Goal: Information Seeking & Learning: Learn about a topic

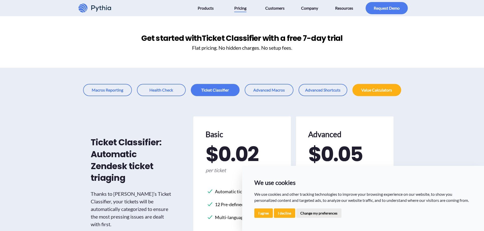
click at [427, 126] on div "Ticket Classifier: Automatic Zendesk ticket triaging Thanks to Pythia’s Ticket …" at bounding box center [242, 195] width 484 height 199
click at [260, 212] on button "I agree" at bounding box center [263, 213] width 19 height 9
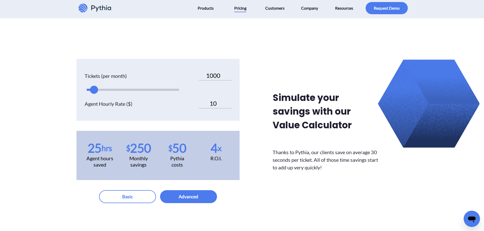
scroll to position [279, 0]
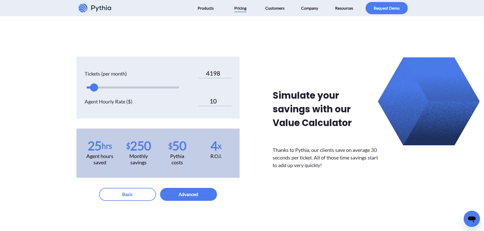
click at [117, 88] on div at bounding box center [133, 88] width 92 height 2
drag, startPoint x: 117, startPoint y: 88, endPoint x: 160, endPoint y: 88, distance: 43.2
click at [160, 88] on div at bounding box center [158, 88] width 8 height 8
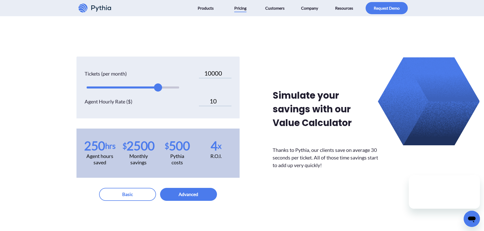
scroll to position [0, 0]
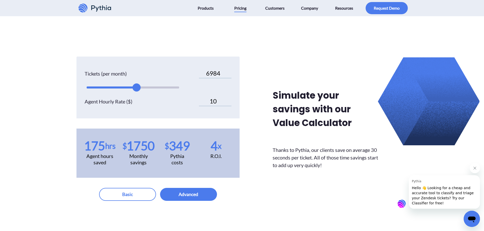
click at [136, 87] on div at bounding box center [133, 88] width 92 height 2
drag, startPoint x: 136, startPoint y: 87, endPoint x: 115, endPoint y: 86, distance: 21.6
click at [115, 86] on div at bounding box center [115, 88] width 8 height 8
drag, startPoint x: 115, startPoint y: 86, endPoint x: 160, endPoint y: 87, distance: 45.5
click at [160, 87] on div at bounding box center [158, 88] width 8 height 8
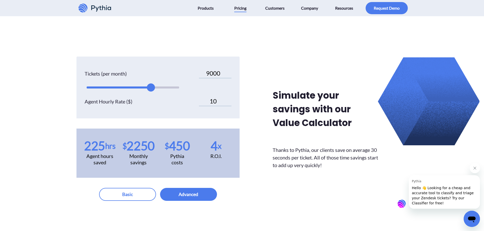
type input "8000"
drag, startPoint x: 157, startPoint y: 90, endPoint x: 145, endPoint y: 87, distance: 12.5
click at [145, 87] on div at bounding box center [143, 88] width 8 height 8
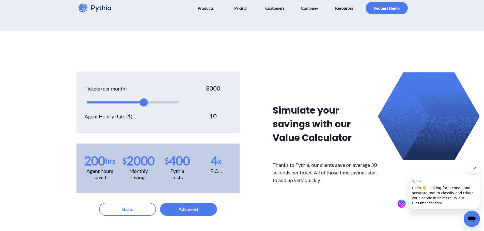
scroll to position [305, 0]
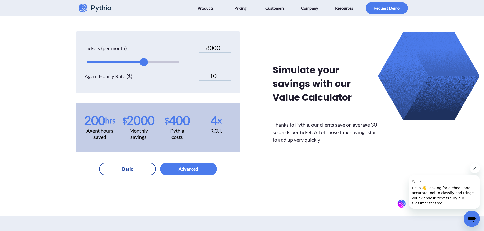
click at [137, 169] on button "button" at bounding box center [127, 169] width 57 height 13
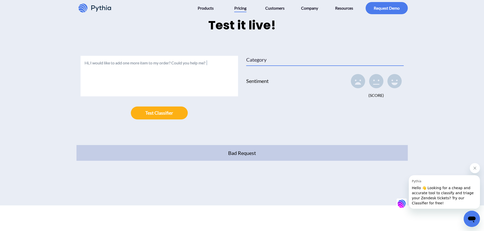
scroll to position [533, 0]
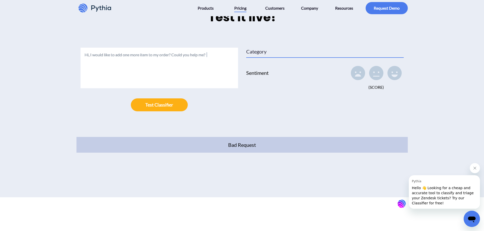
click at [265, 52] on div "Category" at bounding box center [256, 52] width 20 height 8
click at [255, 74] on h4 "Sentiment" at bounding box center [257, 79] width 22 height 21
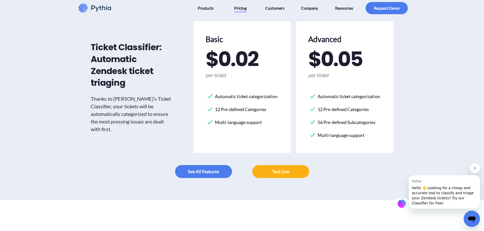
scroll to position [76, 0]
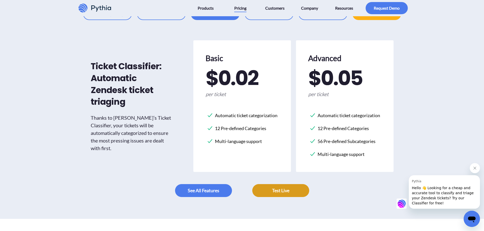
click at [278, 191] on link at bounding box center [280, 190] width 57 height 13
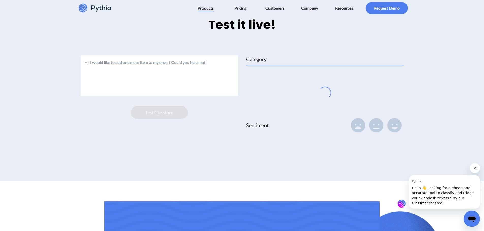
scroll to position [816, 0]
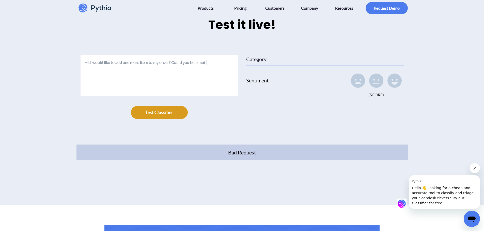
click at [158, 119] on button "submit" at bounding box center [159, 112] width 57 height 13
click at [210, 71] on textarea "Hi, I would like to add one more item to my order? Could you help me?" at bounding box center [158, 75] width 157 height 41
click at [212, 67] on textarea at bounding box center [158, 75] width 157 height 41
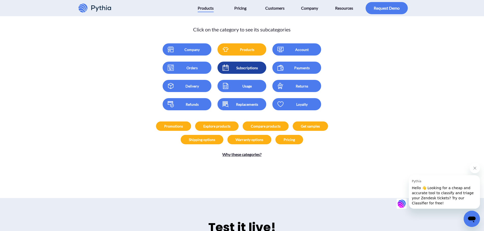
scroll to position [613, 0]
click at [354, 42] on div "Click on the category to see its subcategories Company Products Account Orders …" at bounding box center [241, 91] width 275 height 134
click at [247, 71] on div "Subscriptions" at bounding box center [247, 68] width 30 height 5
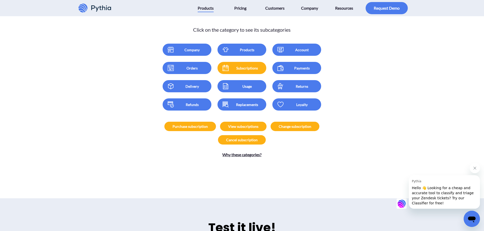
click at [247, 71] on div "Subscriptions" at bounding box center [247, 68] width 30 height 5
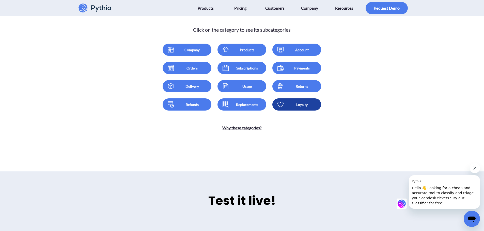
click at [297, 107] on div "Loyalty" at bounding box center [301, 104] width 30 height 5
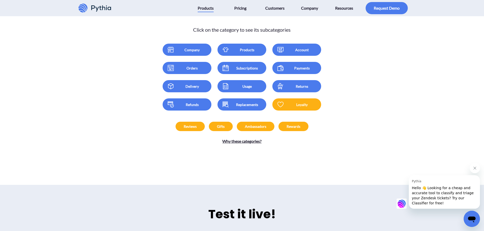
click at [259, 129] on div "Ambassadors" at bounding box center [255, 126] width 21 height 5
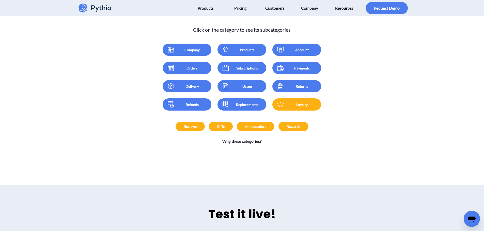
click at [254, 129] on div "Ambassadors" at bounding box center [255, 126] width 21 height 5
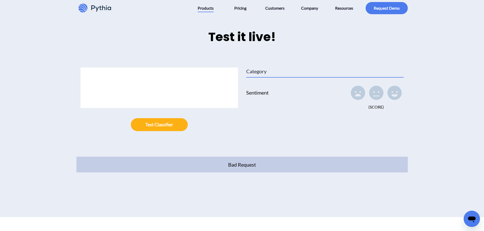
scroll to position [790, 0]
click at [109, 88] on textarea at bounding box center [158, 87] width 157 height 41
click at [263, 75] on div "Category" at bounding box center [256, 71] width 20 height 8
click at [269, 91] on div "Sentiment (Score )" at bounding box center [324, 97] width 157 height 26
click at [260, 100] on h4 "Sentiment" at bounding box center [257, 99] width 22 height 21
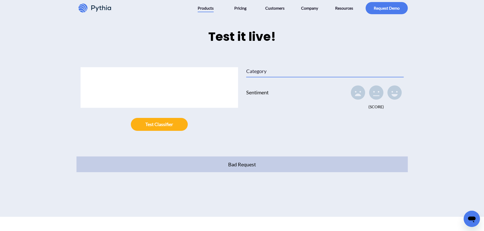
click at [158, 94] on textarea at bounding box center [158, 87] width 157 height 41
click at [138, 92] on textarea at bounding box center [158, 87] width 157 height 41
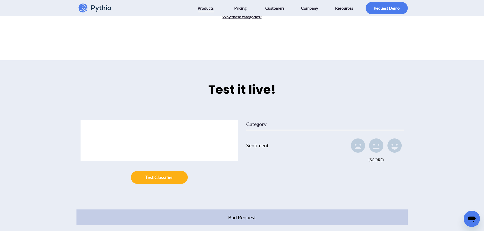
scroll to position [714, 0]
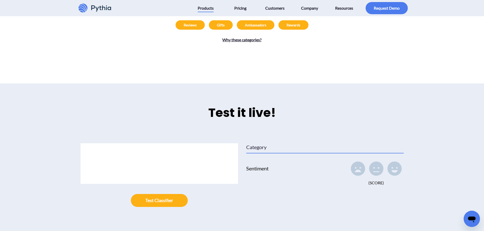
click at [228, 30] on div "Gifts" at bounding box center [221, 24] width 24 height 9
click at [199, 27] on div "Reviews" at bounding box center [189, 24] width 29 height 9
drag, startPoint x: 195, startPoint y: 28, endPoint x: 230, endPoint y: 36, distance: 36.0
click at [200, 30] on div "Reviews" at bounding box center [189, 24] width 29 height 9
click at [245, 43] on link "Why these categories?" at bounding box center [241, 40] width 39 height 6
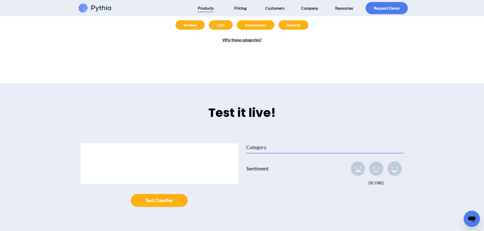
click at [123, 151] on textarea at bounding box center [158, 163] width 157 height 41
type textarea "rewards"
click at [148, 207] on button "submit" at bounding box center [159, 200] width 57 height 13
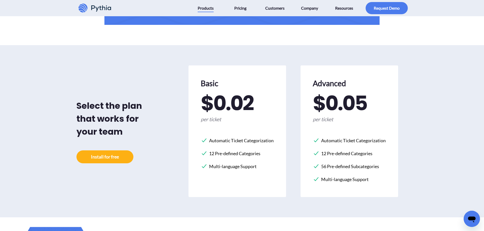
scroll to position [1146, 0]
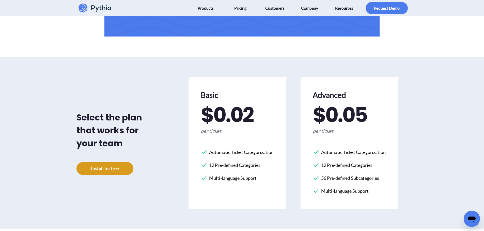
click at [117, 170] on link at bounding box center [104, 168] width 57 height 13
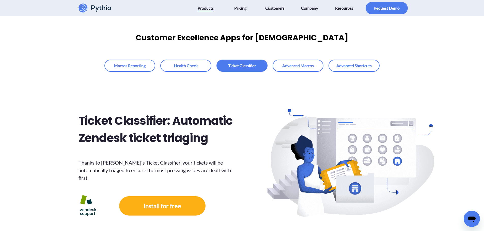
scroll to position [0, 0]
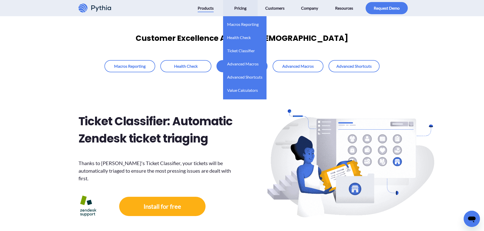
click at [245, 4] on link "Pricing" at bounding box center [240, 8] width 33 height 16
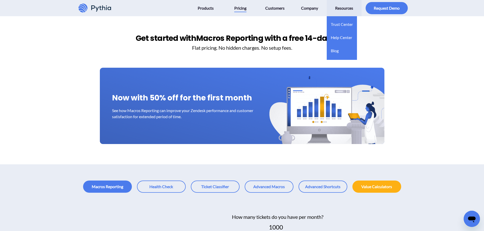
click at [345, 6] on span "Resources" at bounding box center [344, 8] width 18 height 8
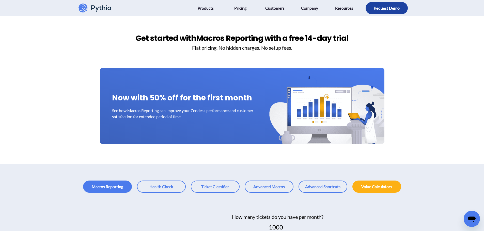
click at [382, 9] on button "button" at bounding box center [386, 8] width 42 height 12
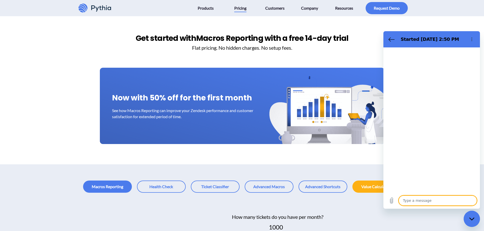
click at [470, 219] on icon "Close messaging window" at bounding box center [471, 219] width 5 height 3
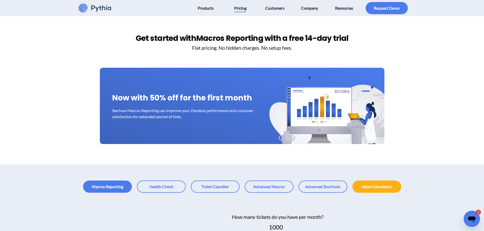
scroll to position [49, 0]
click at [468, 217] on icon "Open messaging window, 2 unread messages" at bounding box center [471, 219] width 9 height 9
type textarea "x"
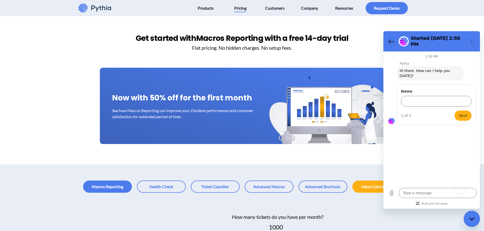
click at [389, 40] on icon "Back to the conversation list" at bounding box center [391, 42] width 6 height 4
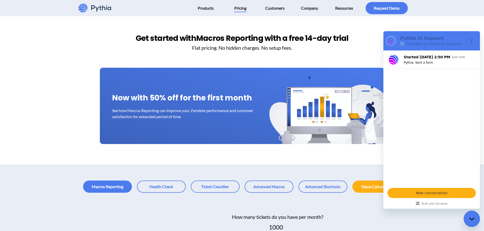
click at [474, 218] on div "Close messaging window" at bounding box center [471, 219] width 15 height 15
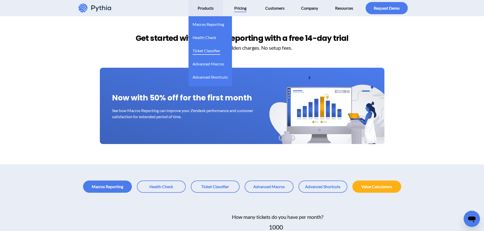
click at [213, 50] on span "Ticket Classifier" at bounding box center [206, 51] width 28 height 8
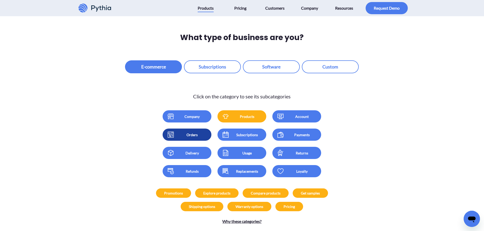
scroll to position [686, 0]
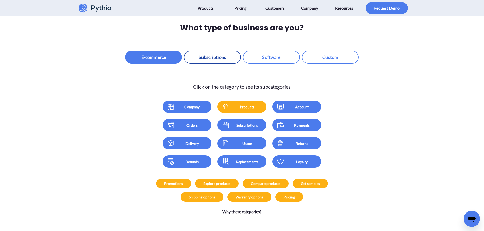
click at [214, 51] on button "button" at bounding box center [212, 57] width 57 height 13
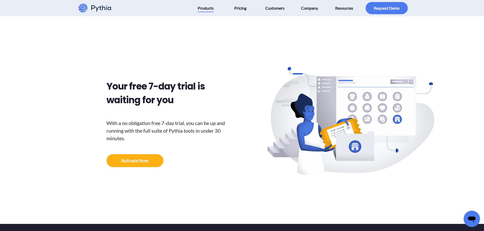
scroll to position [2311, 0]
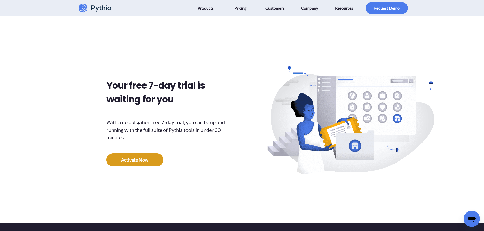
click at [133, 154] on link at bounding box center [134, 160] width 57 height 13
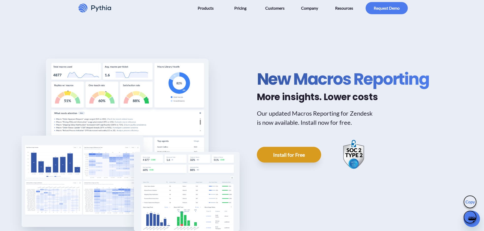
click at [283, 158] on link at bounding box center [289, 155] width 64 height 16
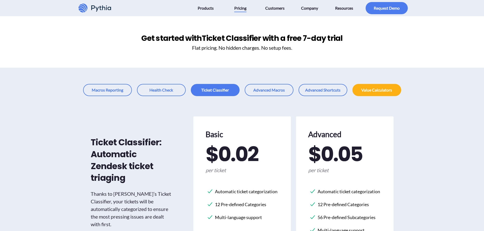
click at [91, 6] on icon at bounding box center [93, 8] width 4 height 5
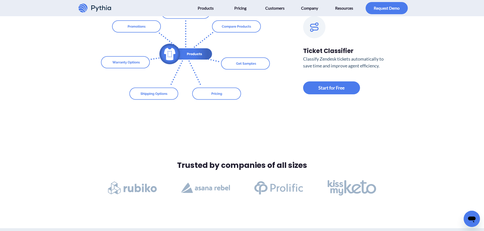
scroll to position [711, 0]
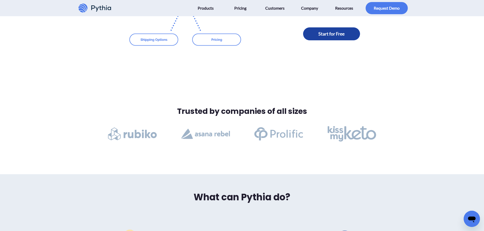
click at [352, 39] on link at bounding box center [331, 33] width 57 height 13
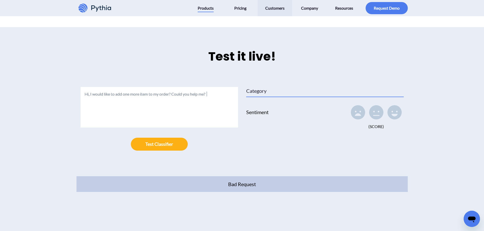
click at [267, 7] on span "Customers" at bounding box center [274, 8] width 19 height 8
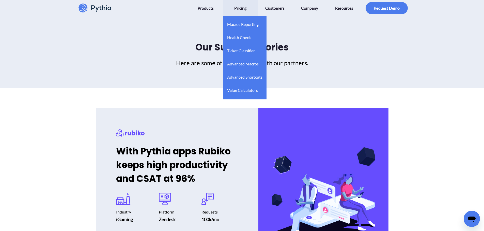
click at [244, 9] on span "Pricing" at bounding box center [240, 8] width 12 height 8
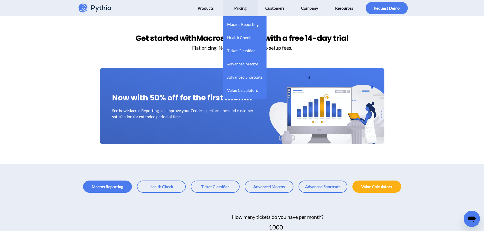
click at [257, 11] on li "Pricing Macros Reporting Health Check Ticket Classifier Advanced Macros Advance…" at bounding box center [240, 8] width 35 height 16
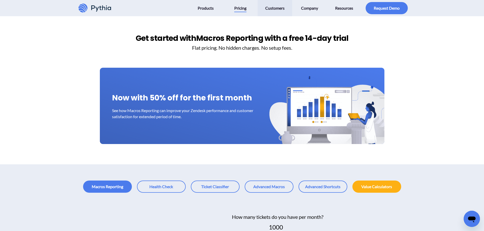
click at [273, 11] on span "Customers" at bounding box center [274, 8] width 19 height 8
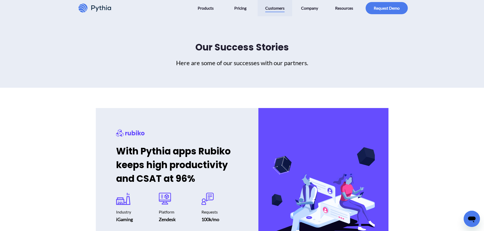
click at [273, 11] on span "Customers" at bounding box center [274, 8] width 19 height 8
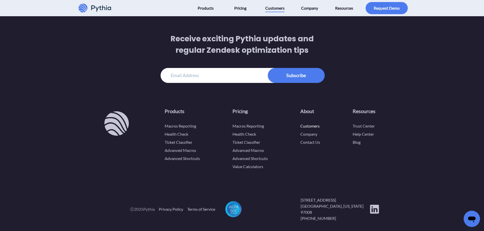
scroll to position [996, 0]
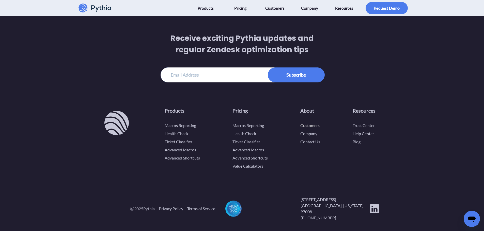
click at [307, 126] on link "Customers" at bounding box center [309, 125] width 19 height 5
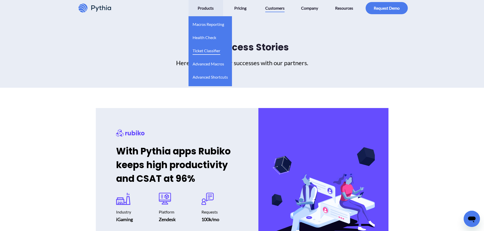
click at [211, 48] on span "Ticket Classifier" at bounding box center [206, 51] width 28 height 8
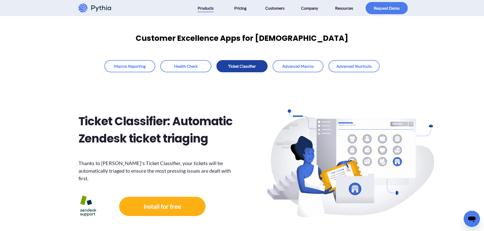
click at [234, 67] on link at bounding box center [241, 66] width 51 height 12
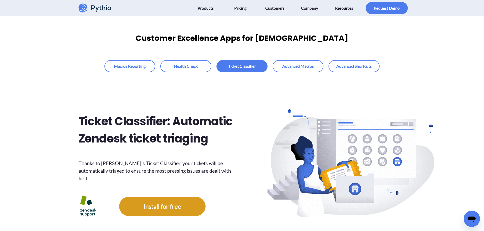
click at [167, 202] on link at bounding box center [162, 206] width 86 height 19
